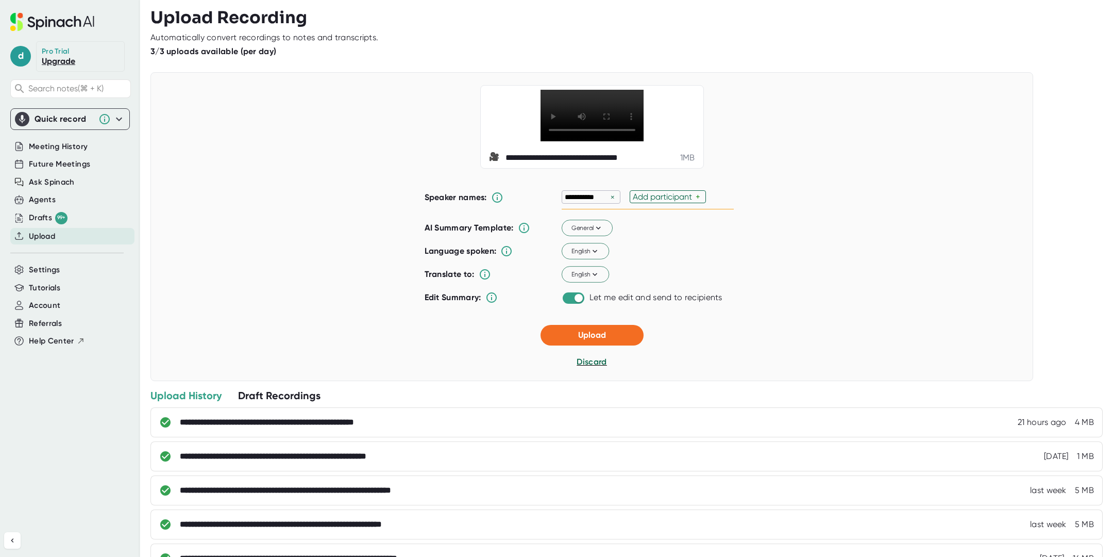
click at [612, 202] on div "×" at bounding box center [612, 197] width 9 height 10
click at [603, 202] on div "Add participant" at bounding box center [596, 197] width 63 height 10
type input "Matan"
click at [578, 340] on span "Upload" at bounding box center [592, 335] width 28 height 10
